Goal: Task Accomplishment & Management: Complete application form

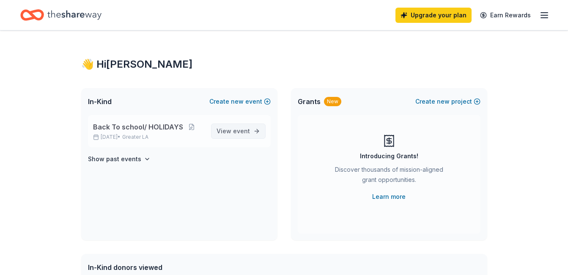
click at [247, 132] on span "event" at bounding box center [241, 130] width 17 height 7
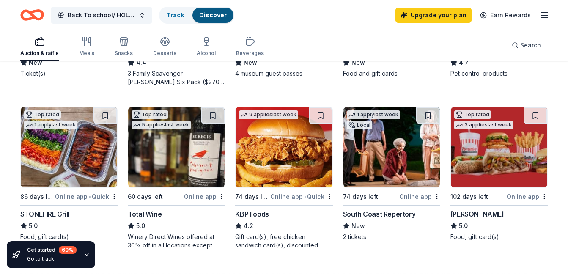
scroll to position [541, 0]
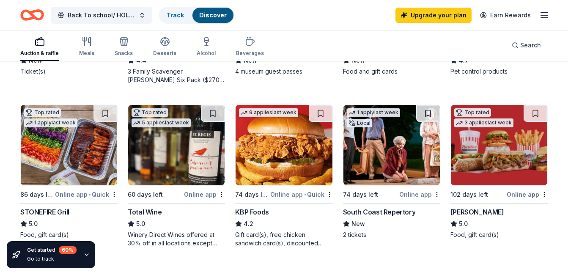
click at [43, 180] on img at bounding box center [69, 145] width 97 height 80
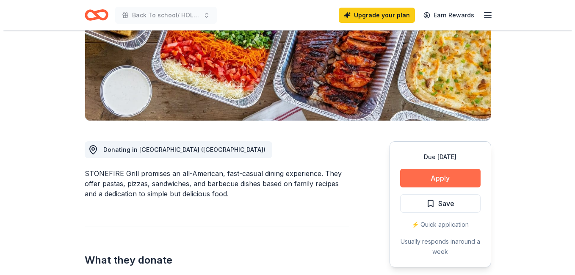
scroll to position [136, 0]
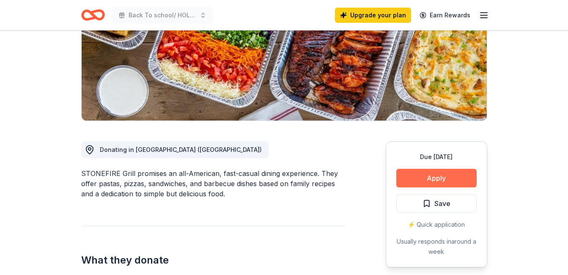
click at [430, 175] on button "Apply" at bounding box center [437, 178] width 80 height 19
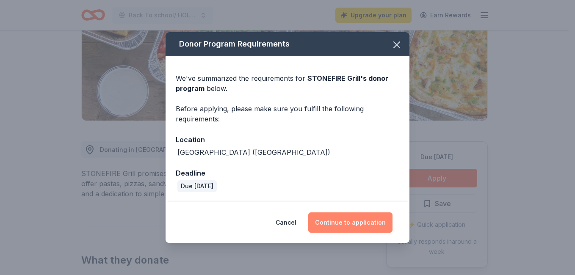
click at [359, 223] on button "Continue to application" at bounding box center [350, 222] width 84 height 20
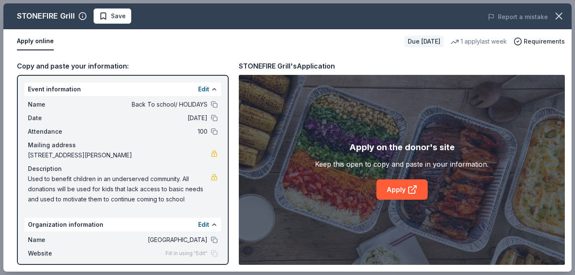
scroll to position [42, 0]
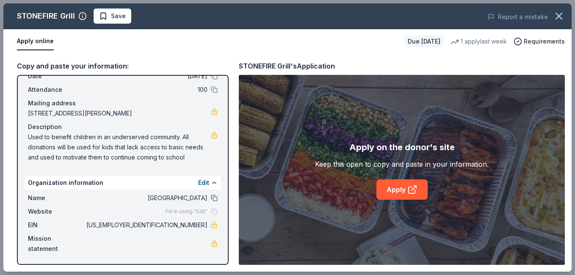
click at [211, 198] on button at bounding box center [214, 198] width 7 height 7
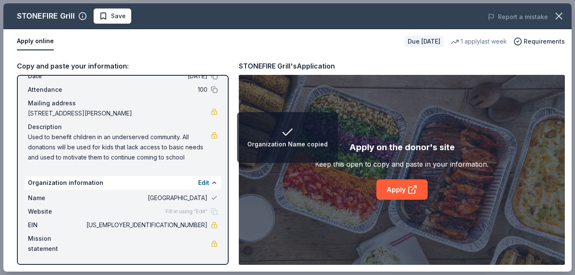
scroll to position [0, 0]
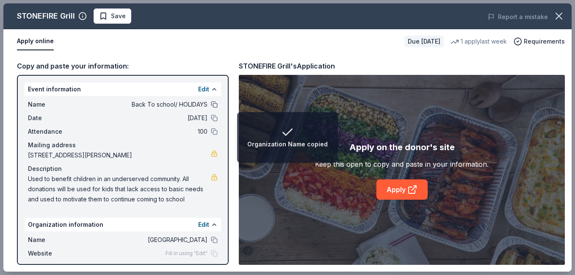
click at [211, 103] on button at bounding box center [214, 104] width 7 height 7
click at [211, 119] on button at bounding box center [214, 118] width 7 height 7
click at [211, 132] on button at bounding box center [214, 131] width 7 height 7
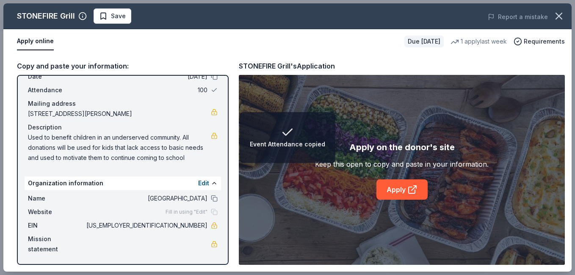
scroll to position [42, 0]
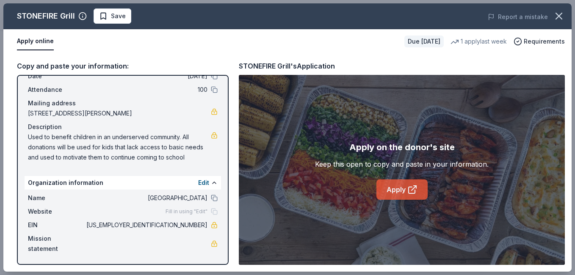
click at [387, 185] on link "Apply" at bounding box center [401, 189] width 51 height 20
